Goal: Task Accomplishment & Management: Use online tool/utility

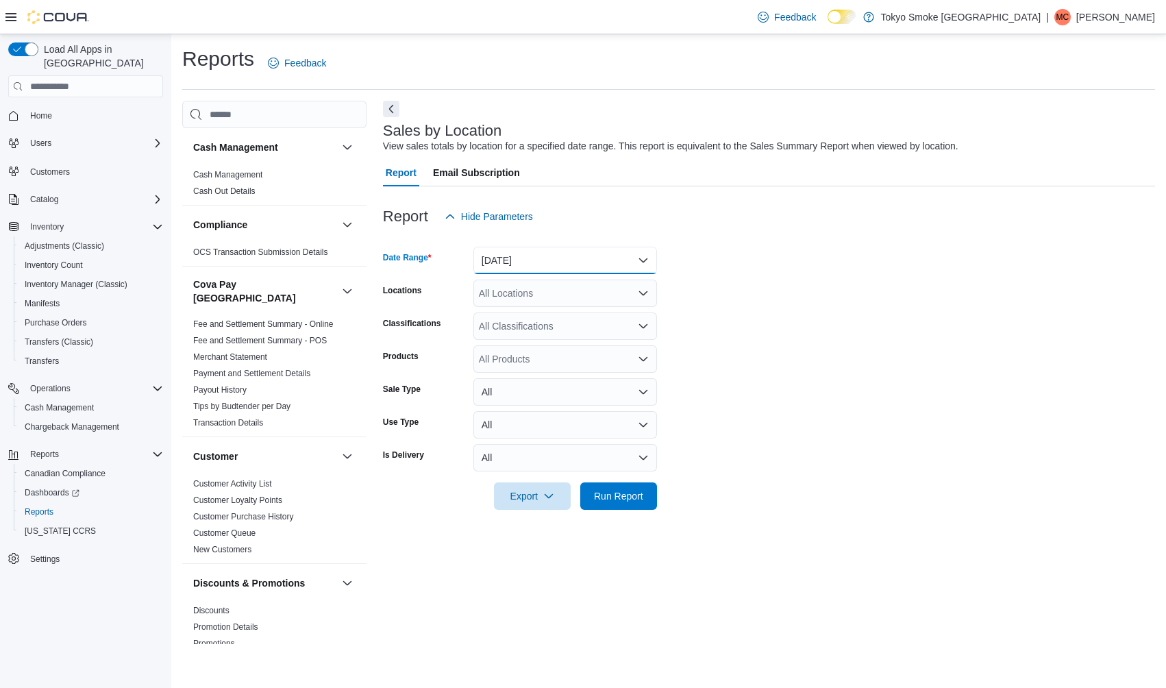
click at [537, 252] on button "[DATE]" at bounding box center [566, 260] width 184 height 27
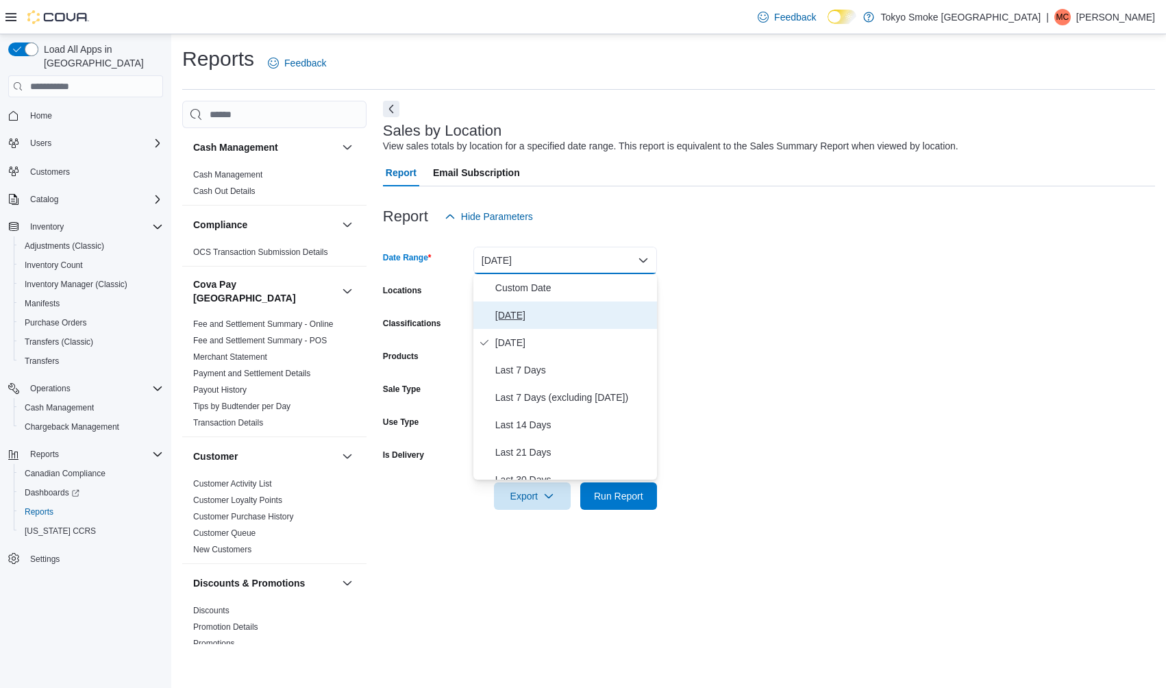
click at [525, 305] on button "[DATE]" at bounding box center [566, 315] width 184 height 27
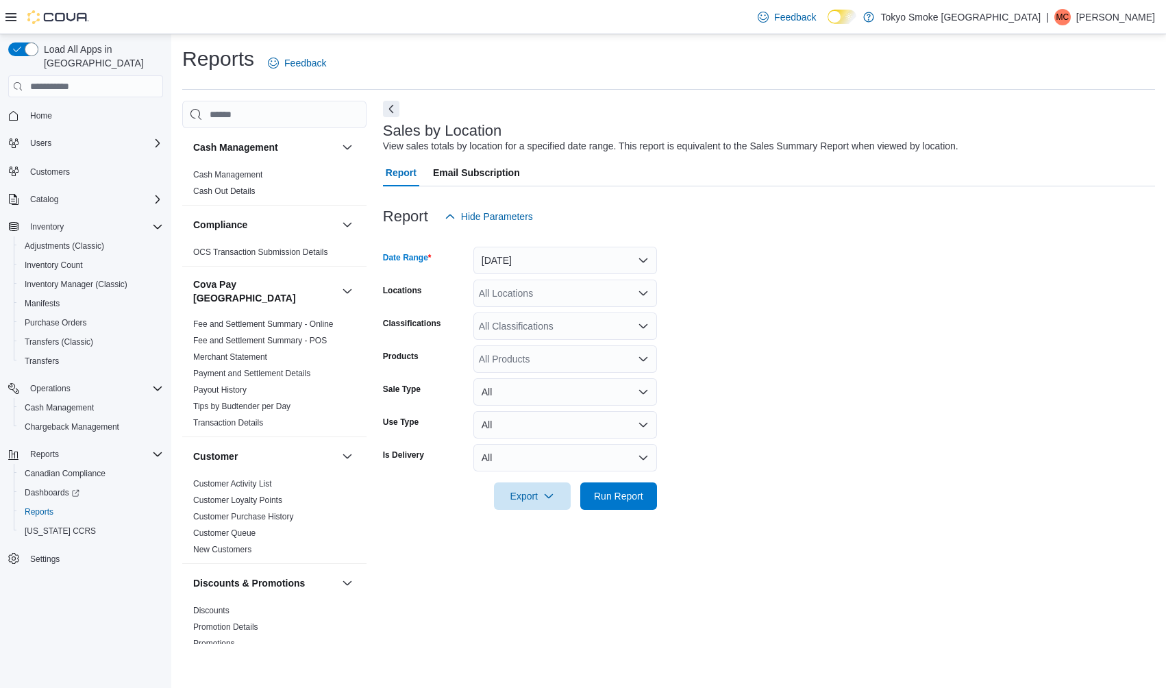
click at [528, 304] on div "All Locations" at bounding box center [566, 293] width 184 height 27
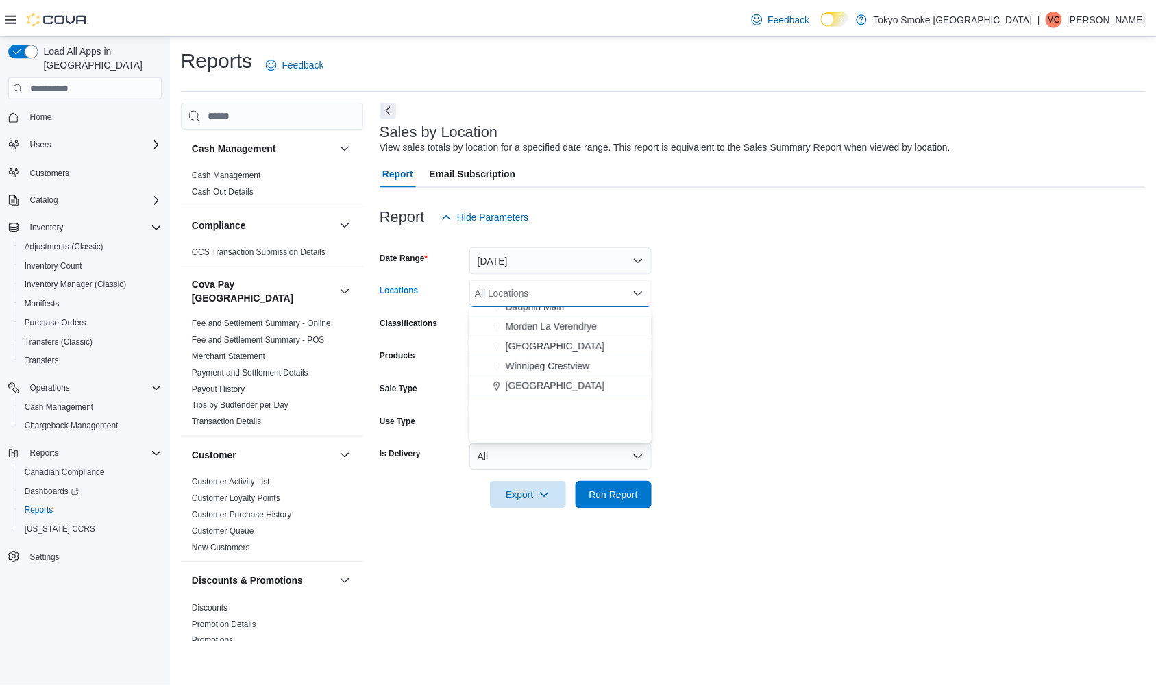
scroll to position [284, 0]
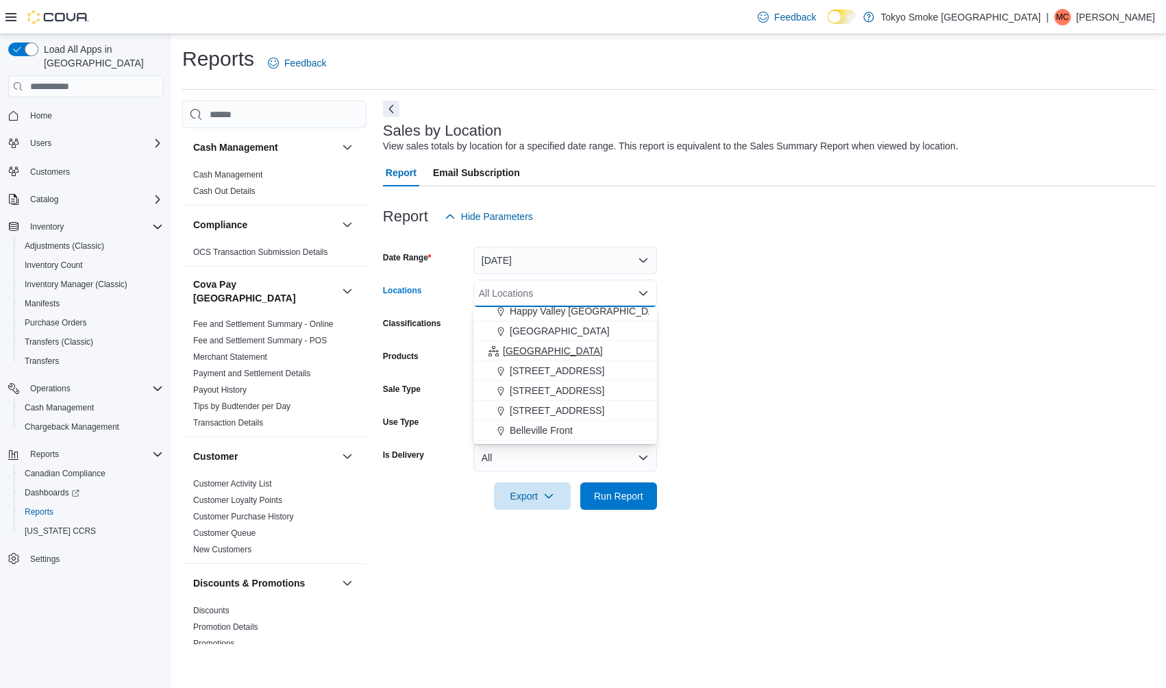
click at [517, 356] on span "[GEOGRAPHIC_DATA]" at bounding box center [553, 351] width 100 height 14
drag, startPoint x: 844, startPoint y: 377, endPoint x: 821, endPoint y: 401, distance: 33.0
click at [842, 380] on form "Date Range [DATE] Locations [GEOGRAPHIC_DATA] Combo box. Selected. [GEOGRAPHIC_…" at bounding box center [769, 370] width 772 height 280
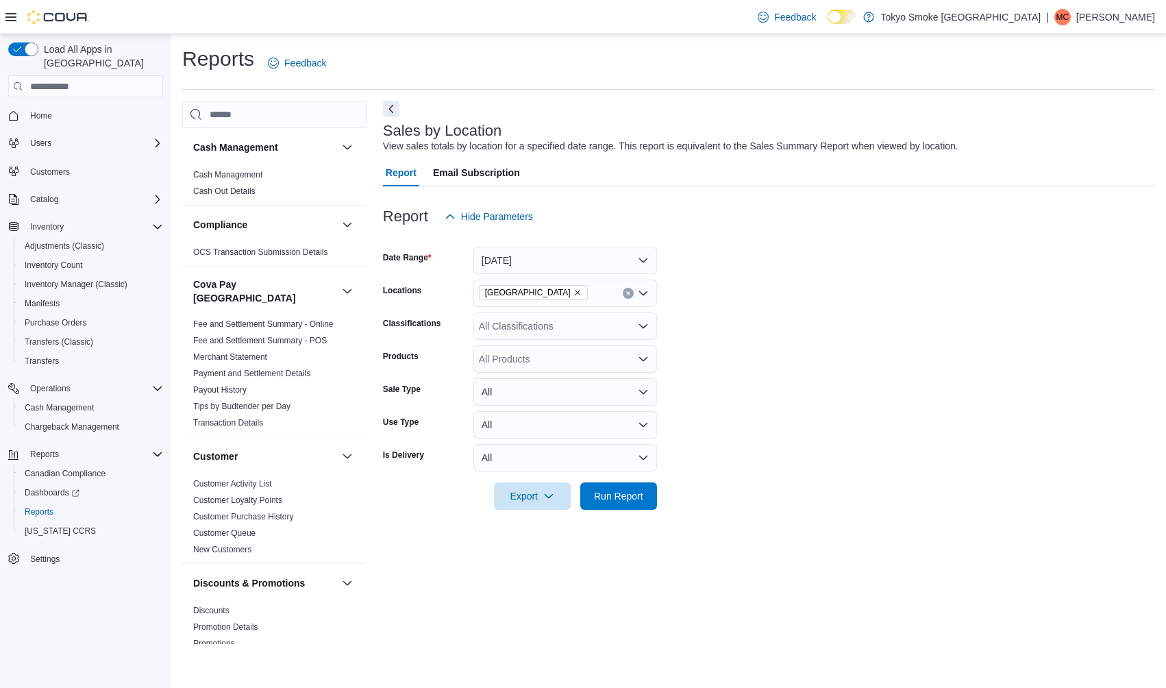
click at [626, 514] on div at bounding box center [769, 518] width 772 height 16
click at [626, 505] on span "Run Report" at bounding box center [619, 495] width 60 height 27
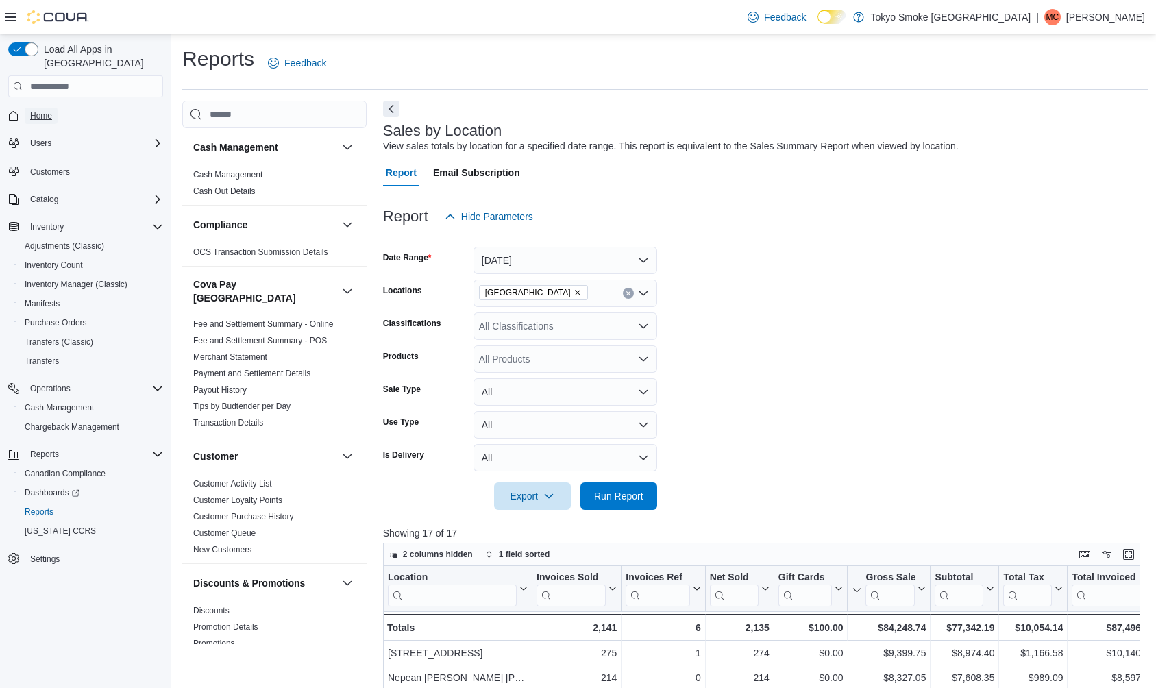
click at [49, 110] on span "Home" at bounding box center [41, 115] width 22 height 11
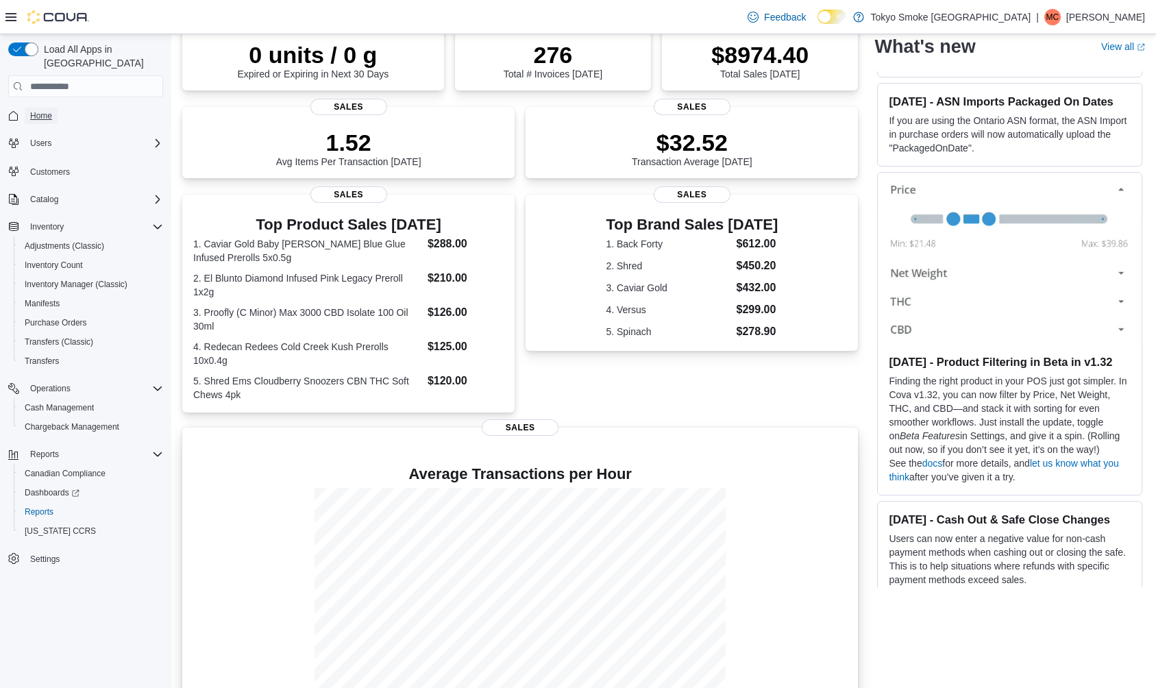
scroll to position [156, 0]
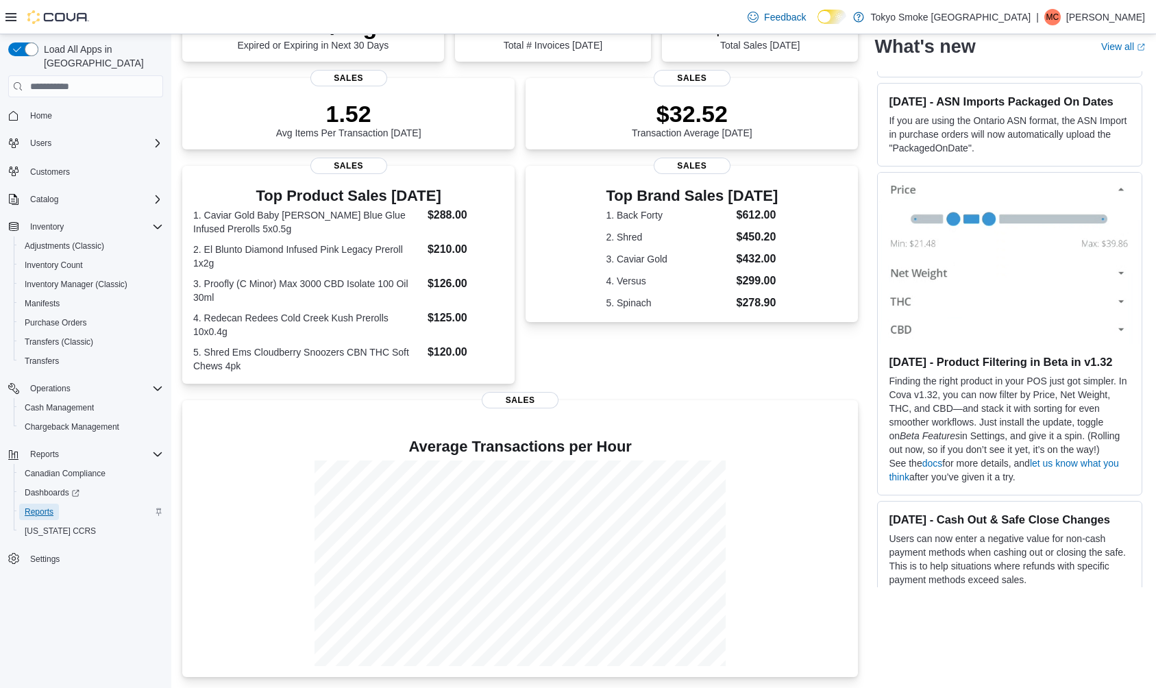
click at [47, 506] on span "Reports" at bounding box center [39, 511] width 29 height 11
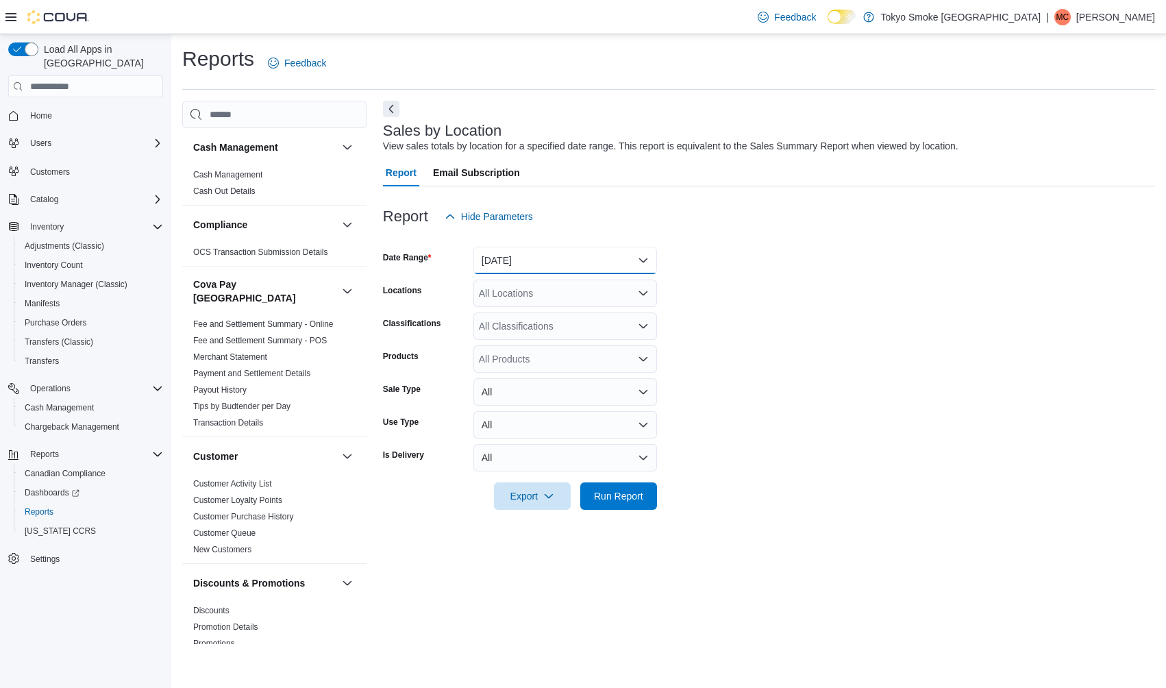
click at [499, 259] on button "[DATE]" at bounding box center [566, 260] width 184 height 27
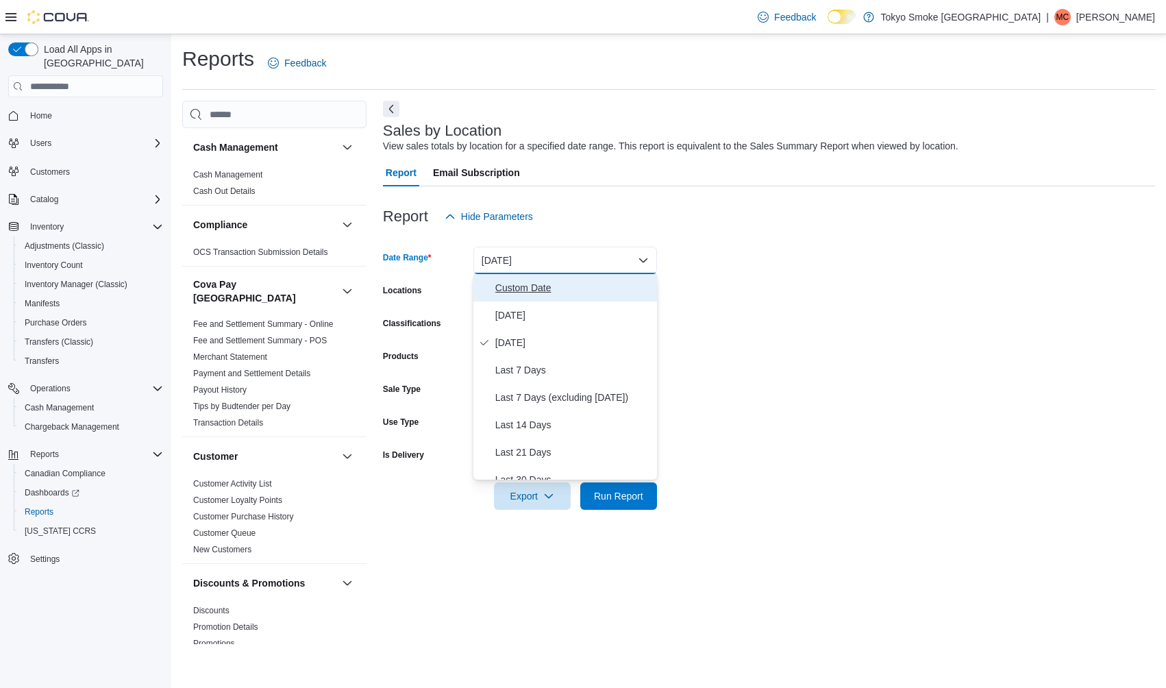
click at [503, 288] on span "Custom Date" at bounding box center [574, 288] width 156 height 16
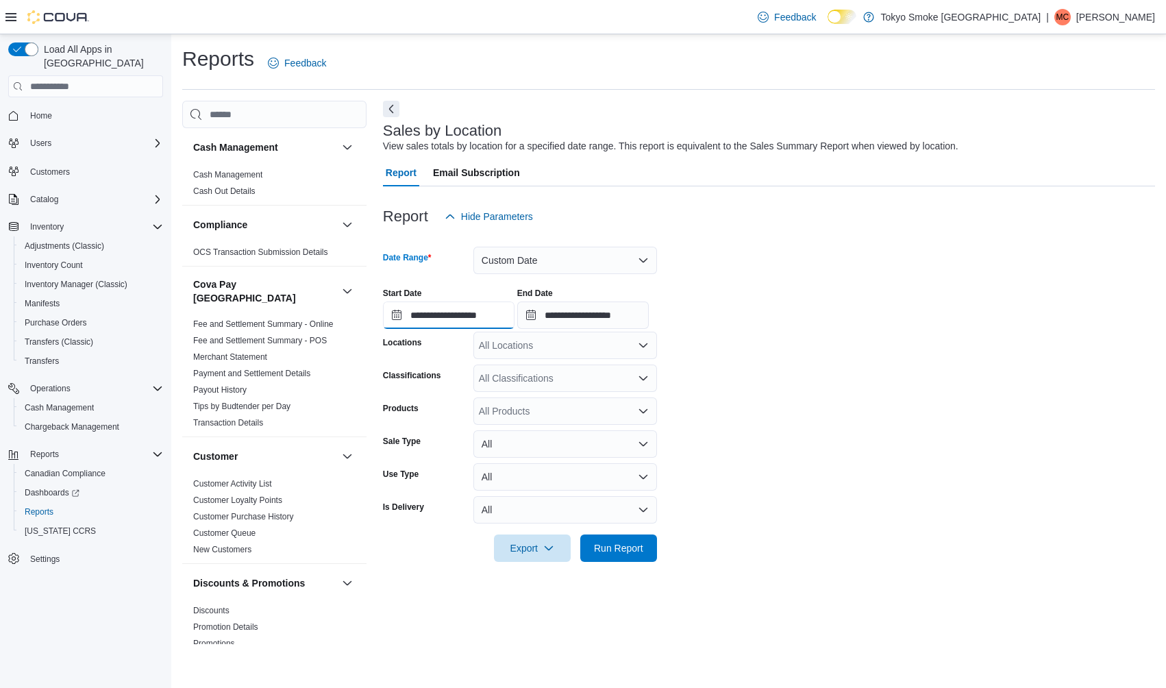
click at [456, 319] on input "**********" at bounding box center [449, 315] width 132 height 27
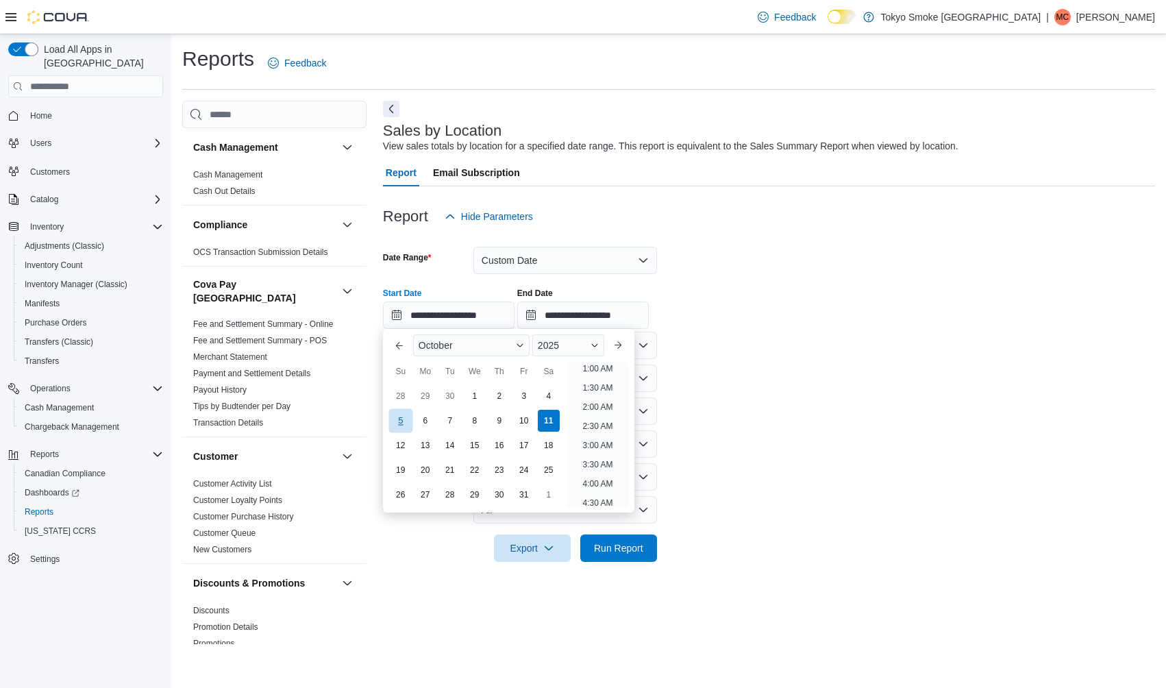
click at [401, 418] on div "5" at bounding box center [401, 421] width 24 height 24
type input "**********"
click at [864, 355] on form "**********" at bounding box center [769, 396] width 772 height 332
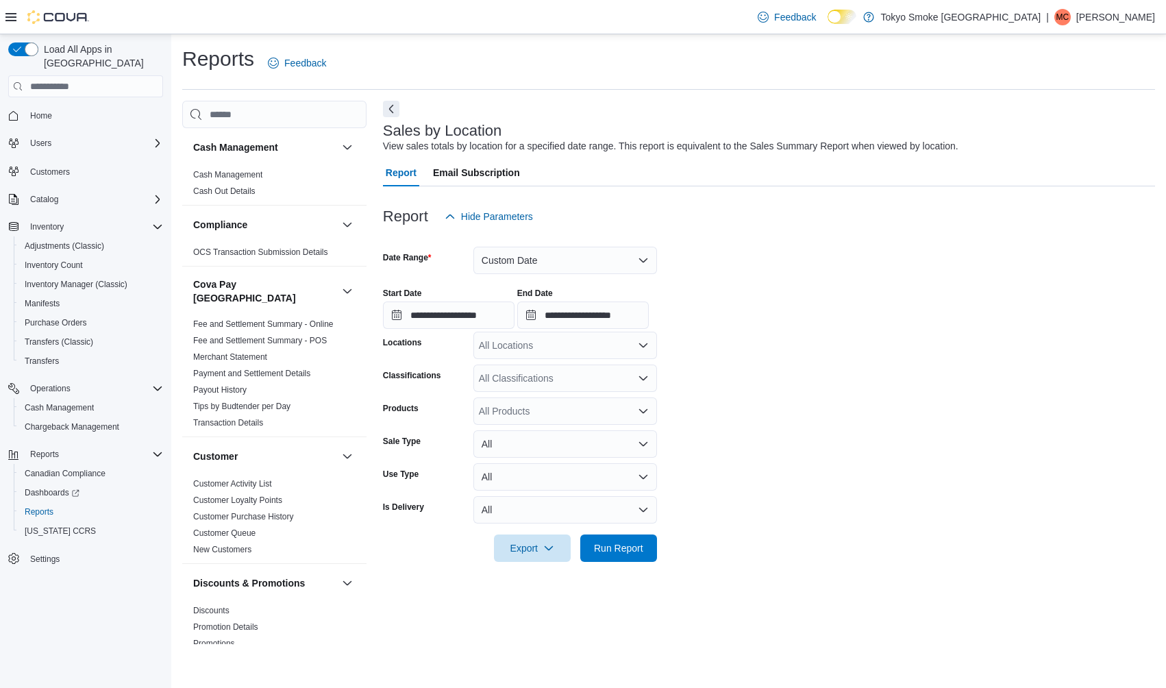
click at [577, 332] on div "All Locations" at bounding box center [566, 345] width 184 height 27
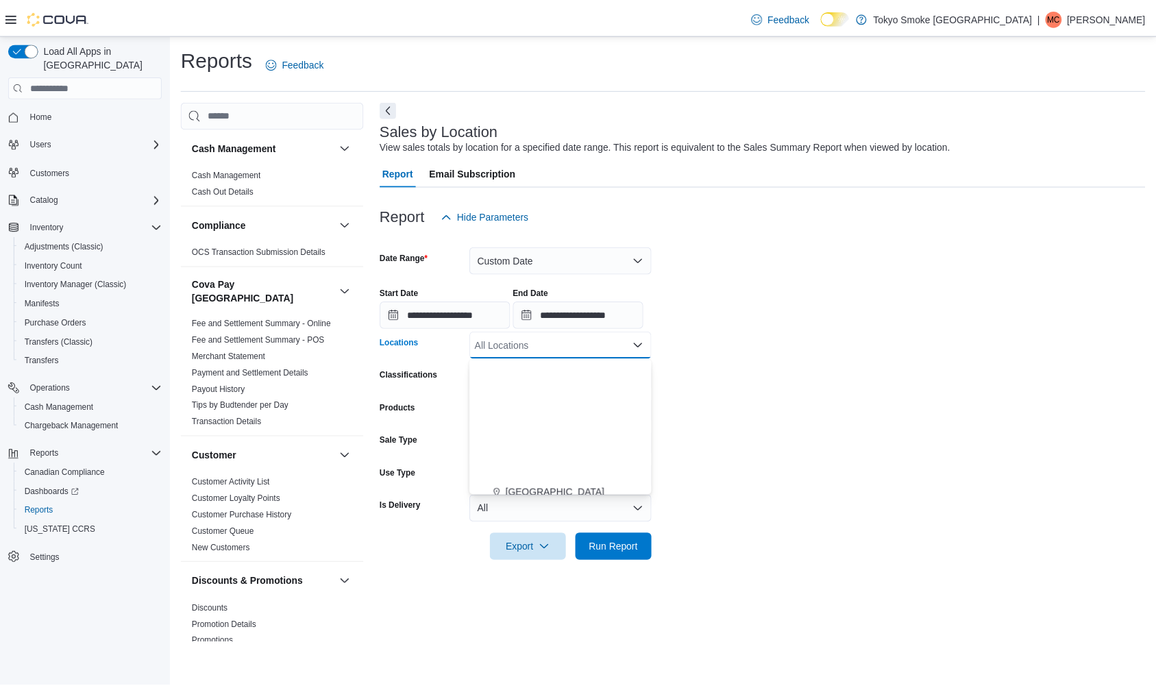
scroll to position [234, 0]
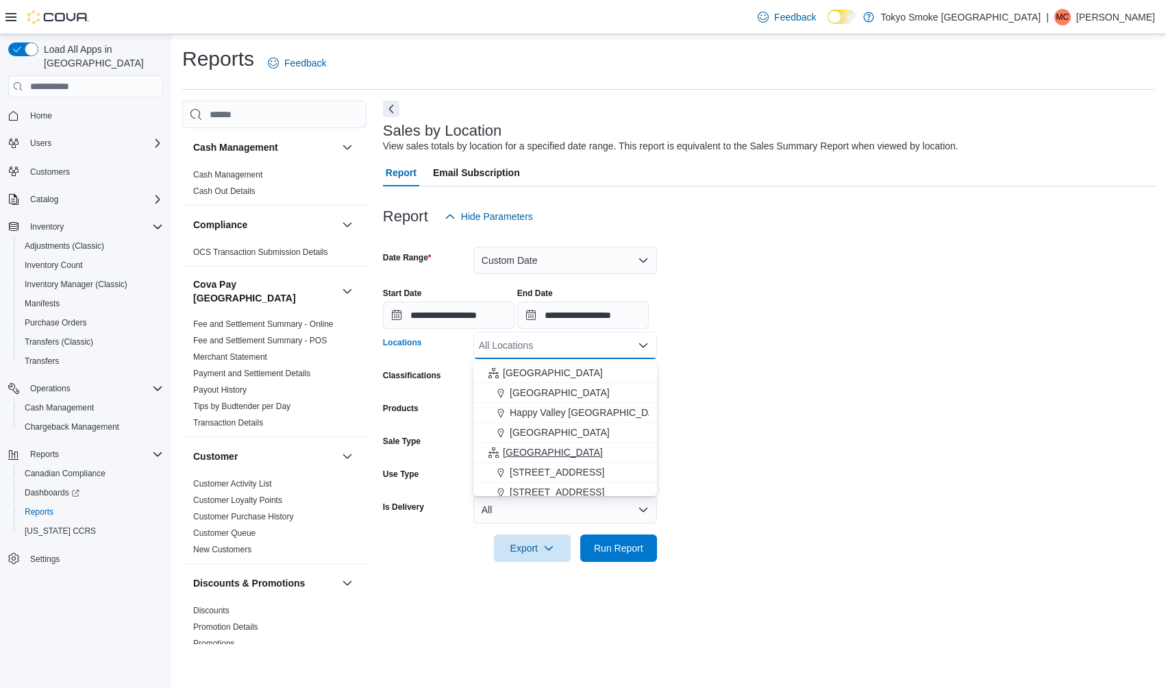
click at [528, 454] on span "[GEOGRAPHIC_DATA]" at bounding box center [553, 452] width 100 height 14
drag, startPoint x: 884, startPoint y: 443, endPoint x: 742, endPoint y: 538, distance: 171.1
click at [880, 445] on form "**********" at bounding box center [769, 396] width 772 height 332
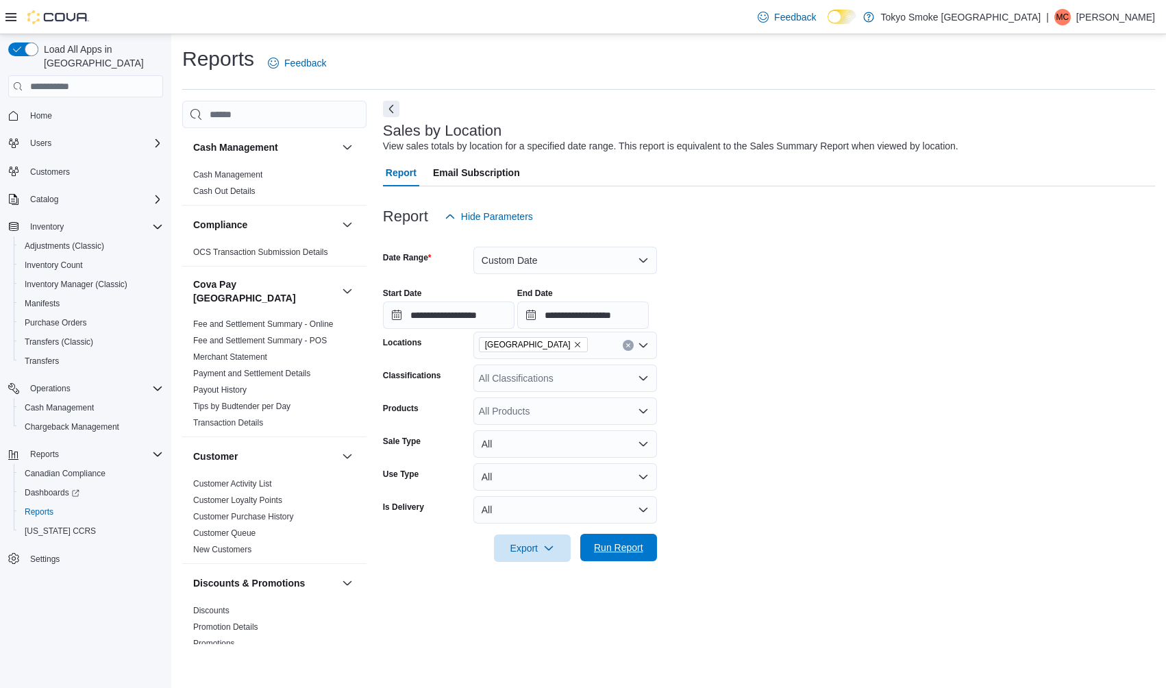
click at [632, 548] on span "Run Report" at bounding box center [618, 548] width 49 height 14
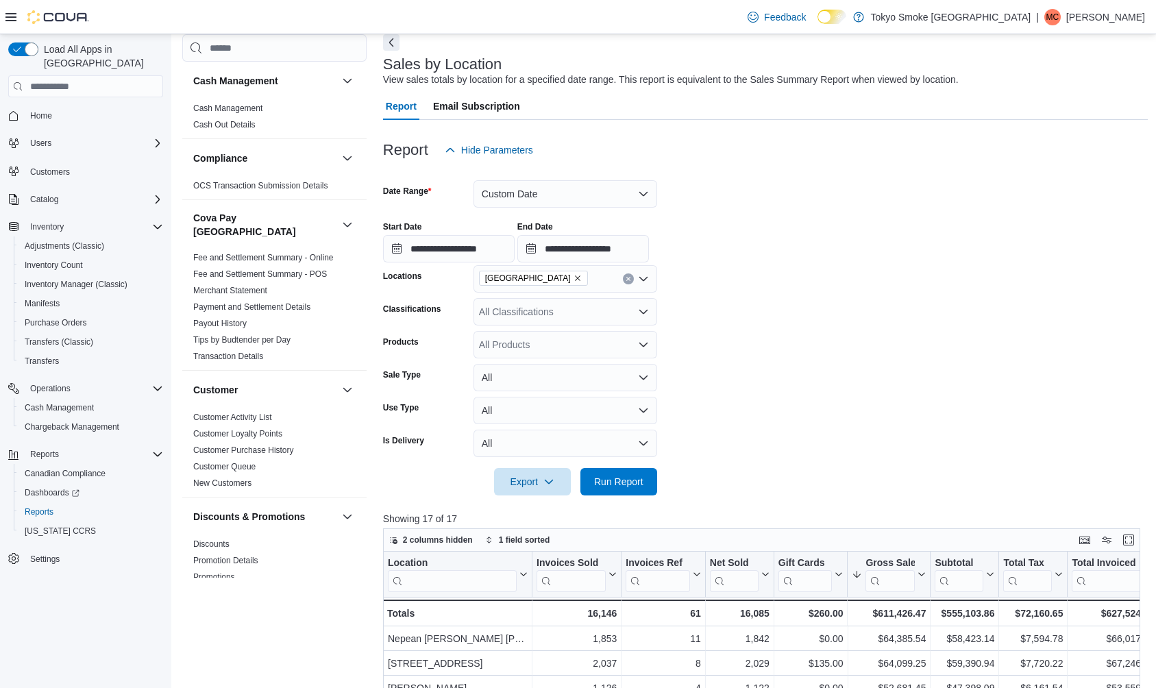
scroll to position [111, 0]
